Goal: Find specific page/section: Find specific page/section

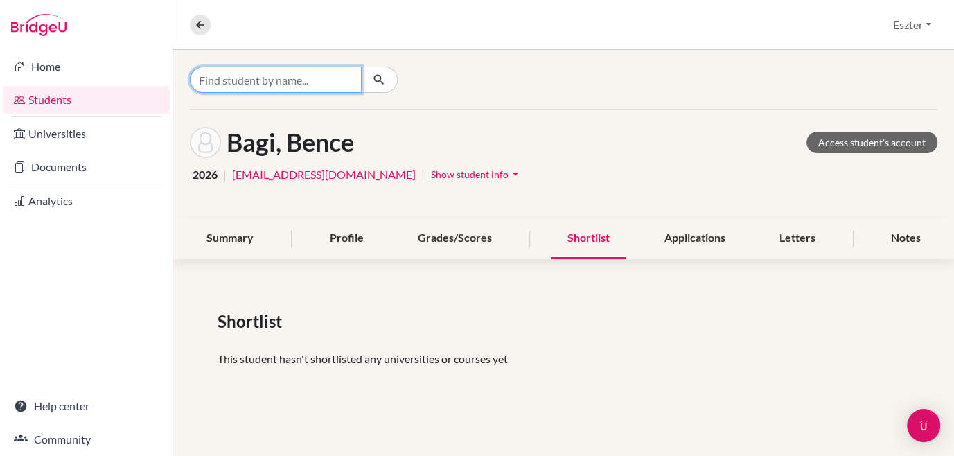
click at [335, 83] on input "Find student by name..." at bounding box center [276, 80] width 172 height 26
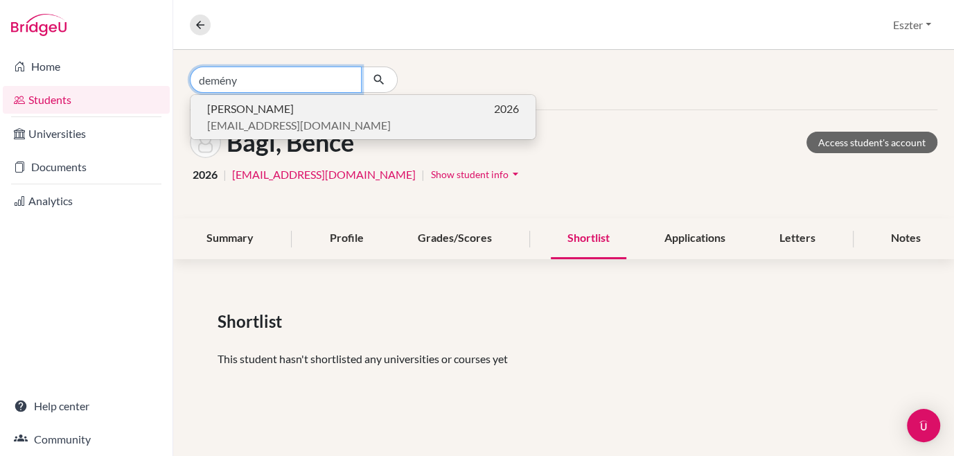
type input "demény"
click at [288, 112] on p "[PERSON_NAME] 2026" at bounding box center [363, 108] width 312 height 17
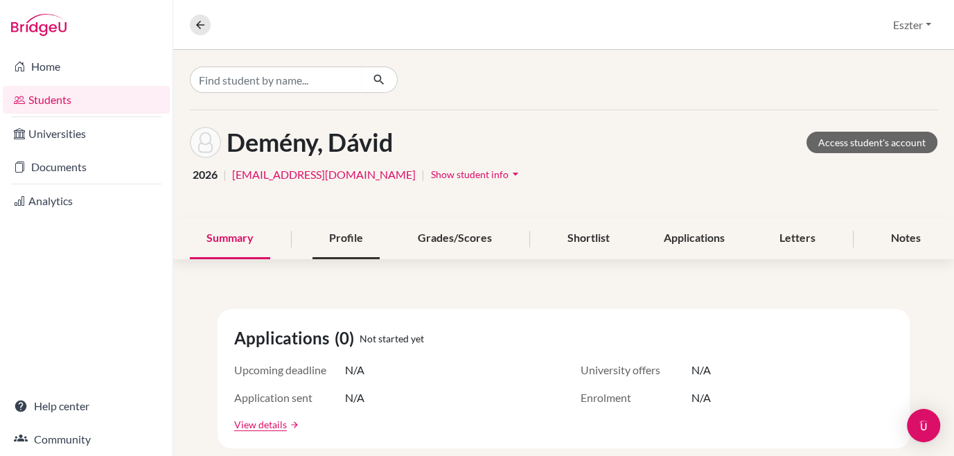
click at [344, 245] on div "Profile" at bounding box center [345, 238] width 67 height 41
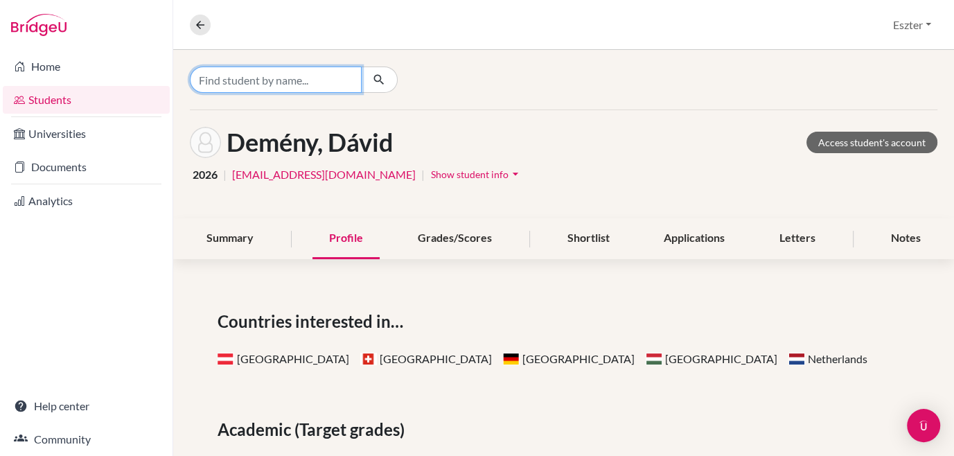
click at [265, 86] on input "Find student by name..." at bounding box center [276, 80] width 172 height 26
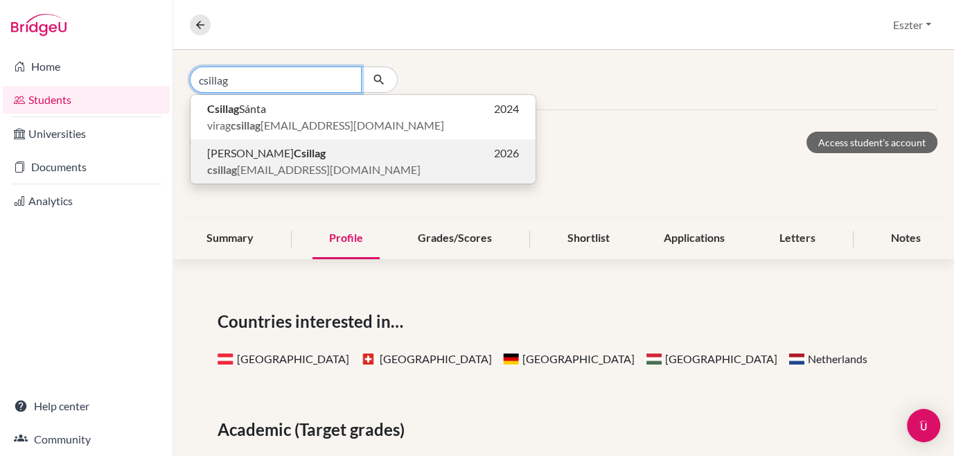
type input "csillag"
click at [258, 160] on span "[PERSON_NAME]" at bounding box center [266, 153] width 118 height 17
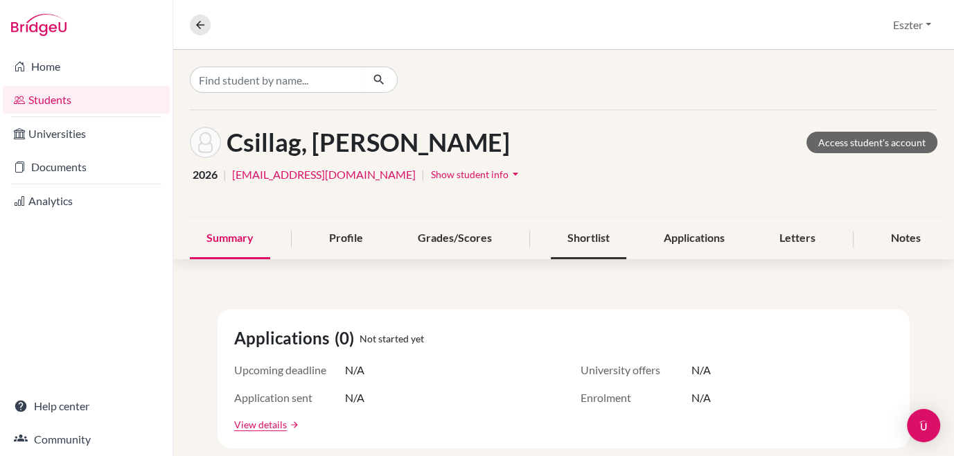
click at [592, 225] on div "Shortlist" at bounding box center [589, 238] width 76 height 41
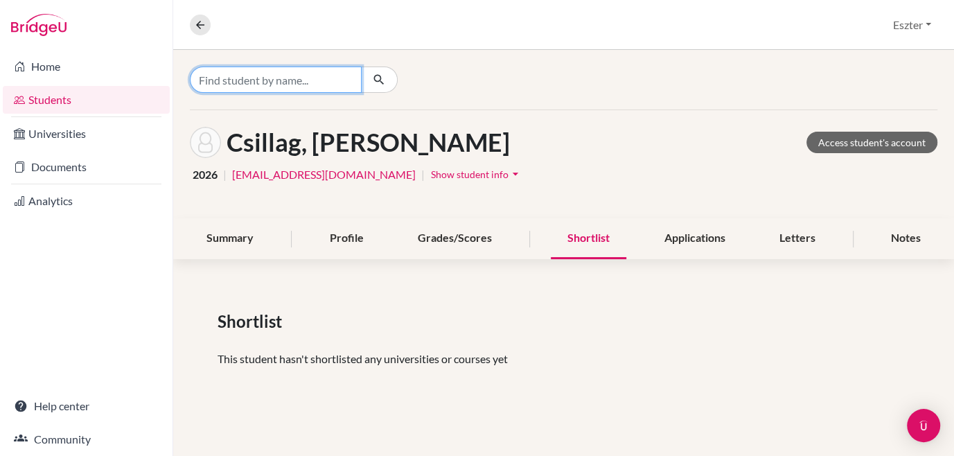
click at [350, 86] on input "Find student by name..." at bounding box center [276, 80] width 172 height 26
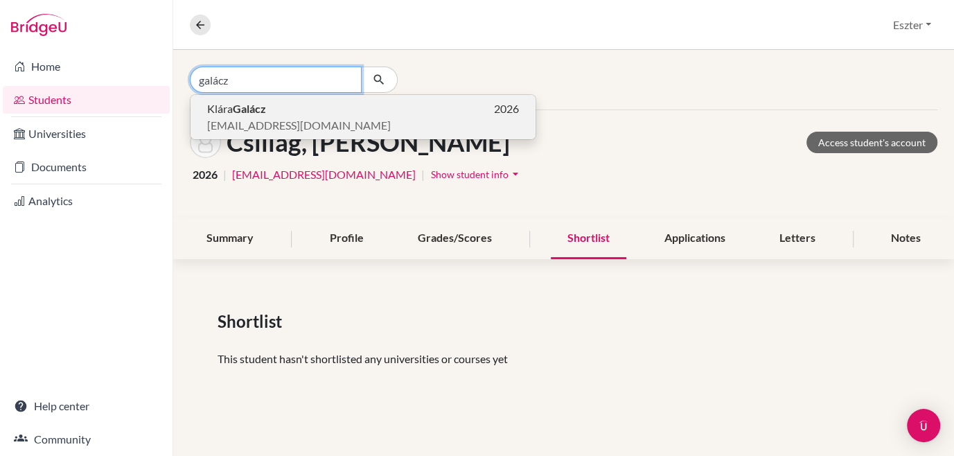
type input "galácz"
click at [285, 126] on span "[EMAIL_ADDRESS][DOMAIN_NAME]" at bounding box center [299, 125] width 184 height 17
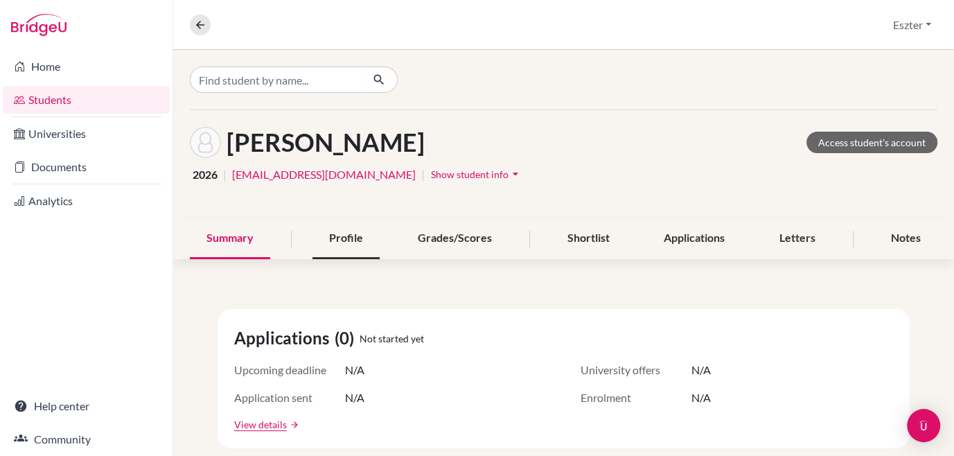
click at [348, 241] on div "Profile" at bounding box center [345, 238] width 67 height 41
